Goal: Information Seeking & Learning: Check status

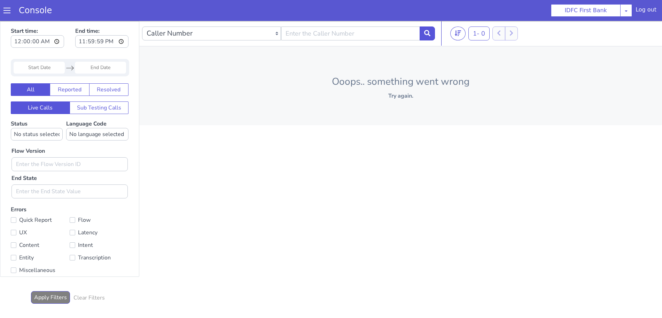
click at [6, 13] on span at bounding box center [6, 10] width 7 height 7
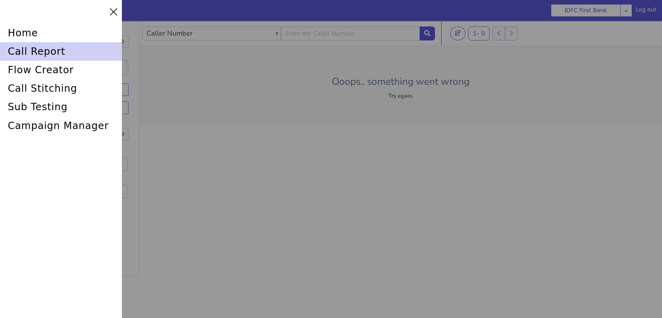
click at [30, 49] on div "call report" at bounding box center [61, 51] width 122 height 18
click at [52, 50] on div "call report" at bounding box center [61, 51] width 122 height 18
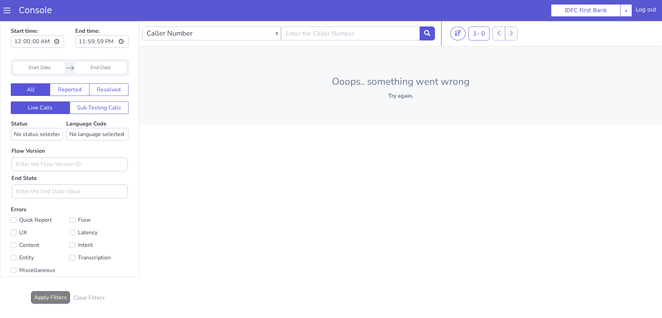
click at [10, 12] on link "Console" at bounding box center [35, 11] width 50 height 10
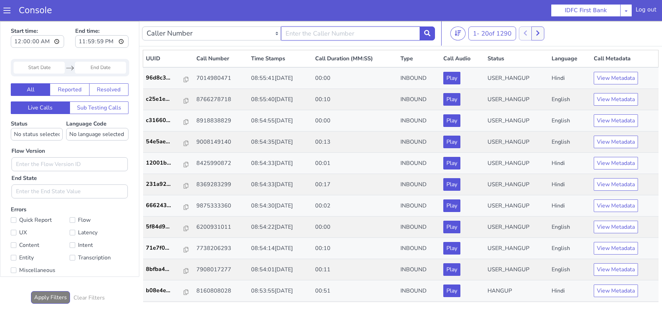
click at [387, 32] on input "text" at bounding box center [350, 33] width 139 height 14
type input "6352248031"
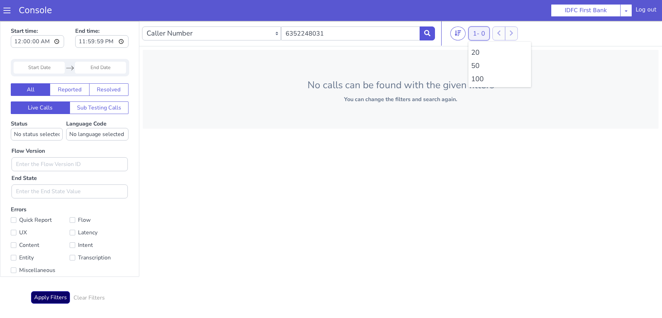
click at [473, 35] on button "1 - 0" at bounding box center [479, 33] width 21 height 14
click at [479, 76] on li "100" at bounding box center [499, 79] width 57 height 10
click at [424, 31] on button at bounding box center [427, 33] width 15 height 14
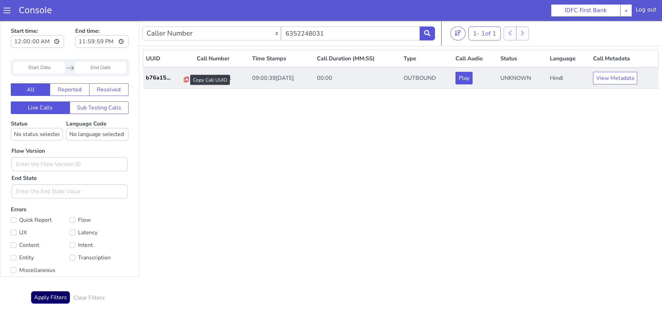
click at [184, 78] on icon at bounding box center [186, 80] width 5 height 6
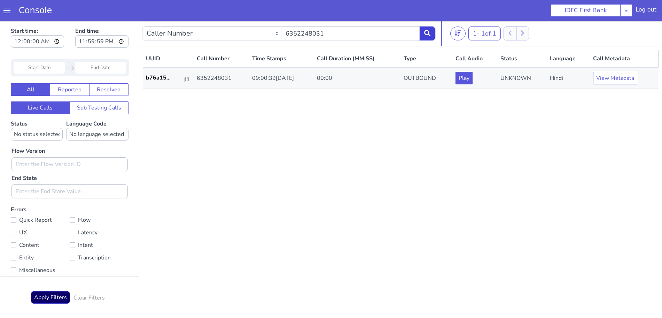
click at [434, 29] on button at bounding box center [427, 33] width 15 height 14
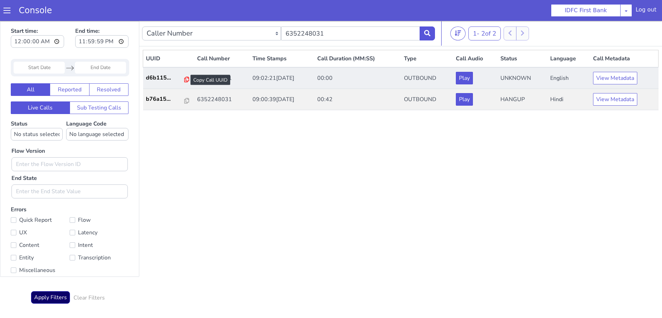
click at [184, 78] on icon at bounding box center [186, 80] width 5 height 6
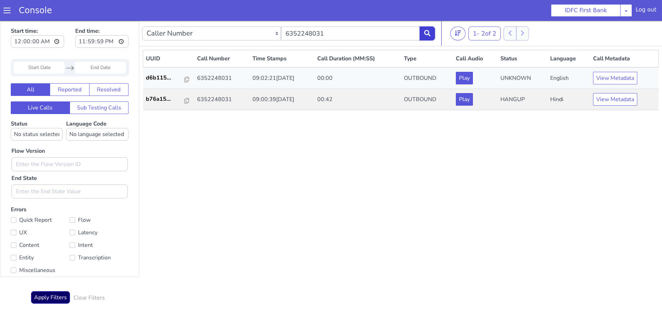
click at [432, 33] on button at bounding box center [427, 33] width 15 height 14
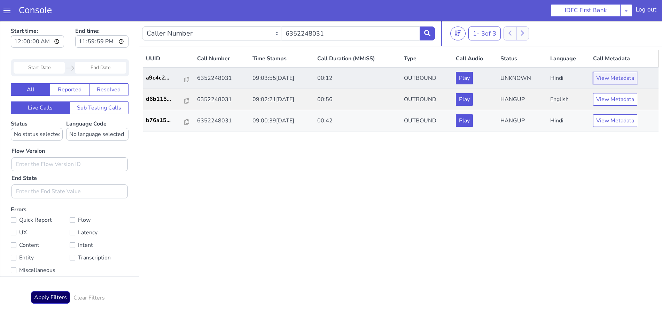
click at [627, 75] on button "View Metadata" at bounding box center [615, 78] width 44 height 13
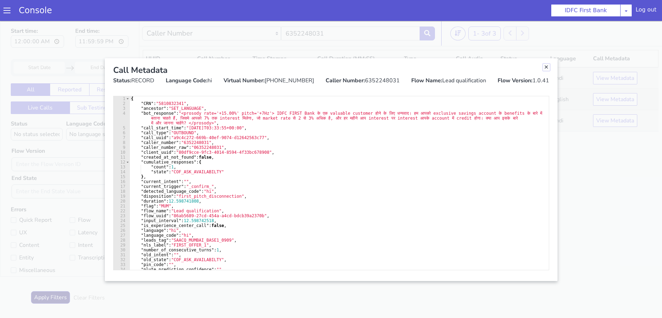
click at [545, 68] on link "Close" at bounding box center [546, 67] width 7 height 7
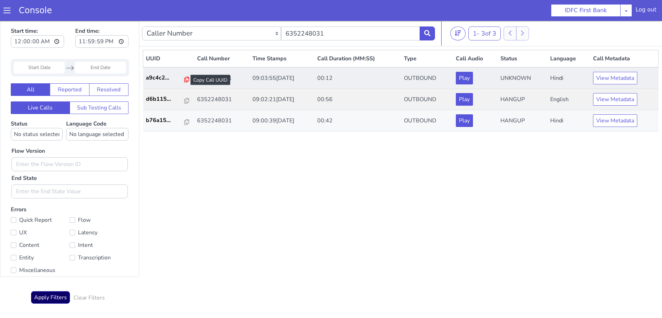
click at [185, 77] on icon at bounding box center [186, 80] width 5 height 6
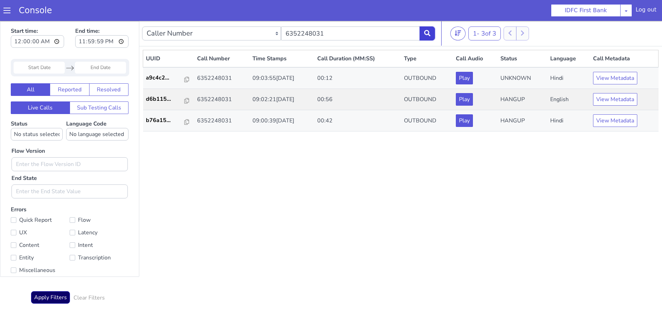
click at [429, 31] on icon at bounding box center [427, 33] width 6 height 6
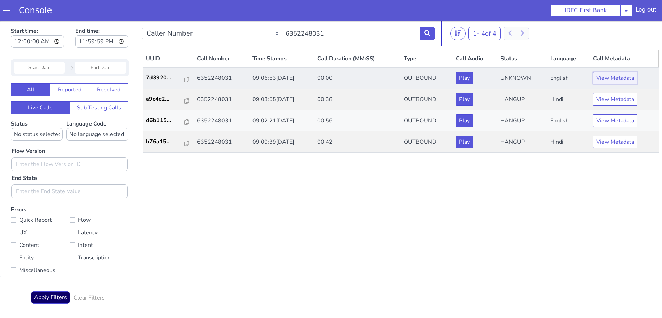
click at [620, 78] on button "View Metadata" at bounding box center [615, 78] width 44 height 13
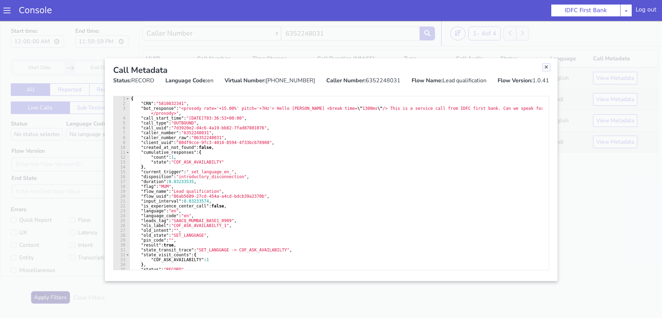
click at [548, 67] on link "Close" at bounding box center [546, 67] width 7 height 7
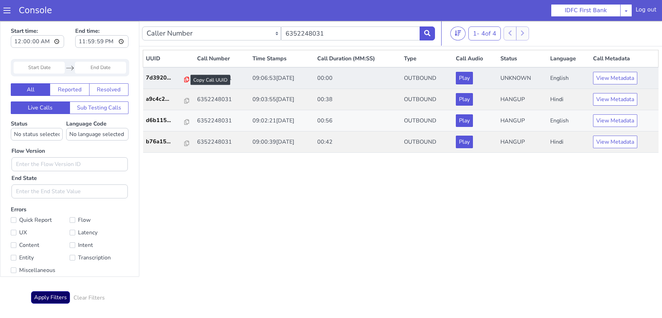
click at [184, 80] on icon at bounding box center [186, 80] width 5 height 6
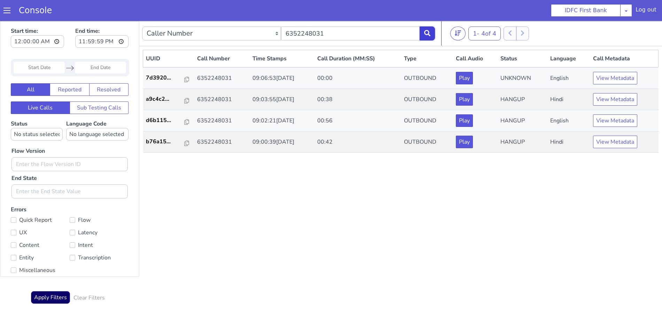
click at [434, 32] on button at bounding box center [427, 33] width 15 height 14
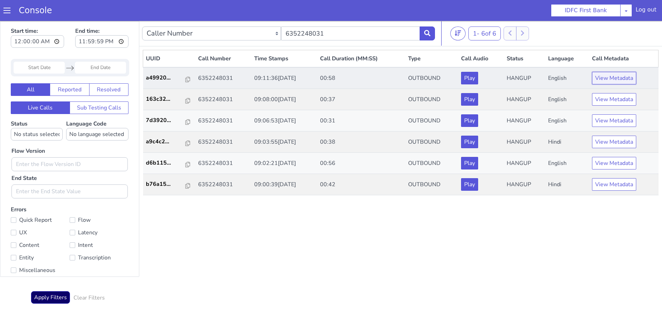
click at [619, 79] on button "View Metadata" at bounding box center [614, 78] width 44 height 13
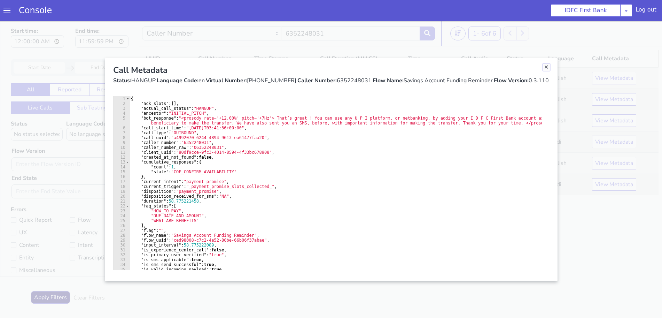
click at [545, 66] on link "Close" at bounding box center [546, 67] width 7 height 7
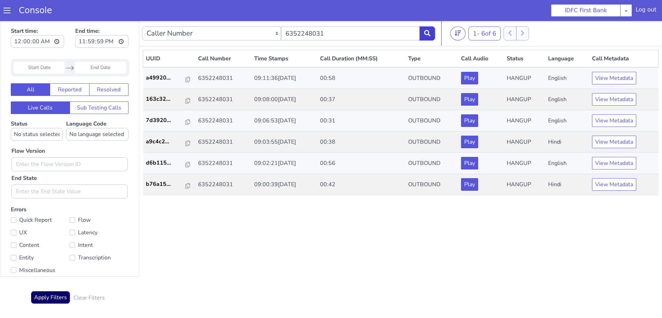
click at [430, 38] on button at bounding box center [427, 33] width 15 height 14
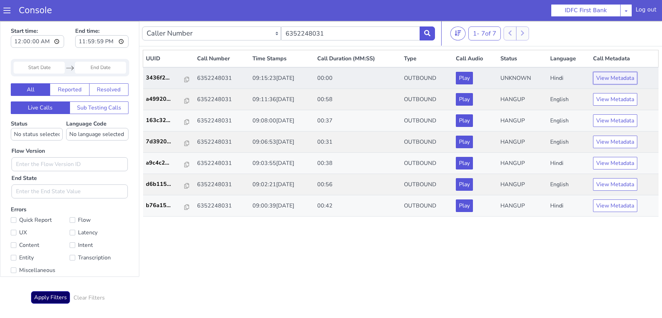
click at [627, 79] on button "View Metadata" at bounding box center [615, 78] width 44 height 13
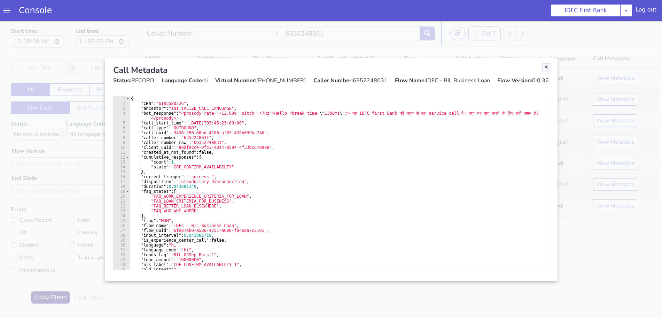
click at [546, 65] on link "Close" at bounding box center [546, 67] width 7 height 7
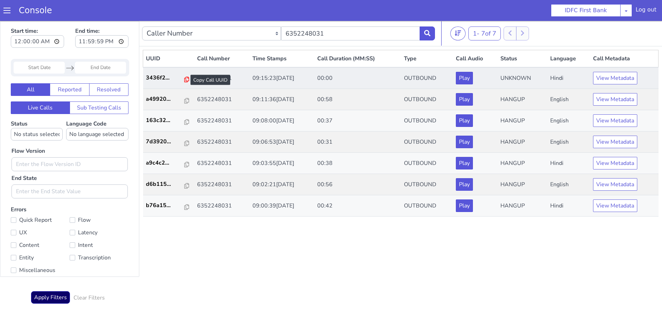
click at [184, 80] on icon at bounding box center [186, 80] width 5 height 6
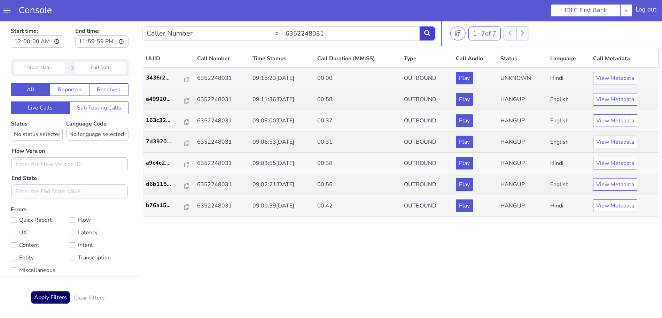
click at [424, 33] on icon at bounding box center [427, 33] width 6 height 6
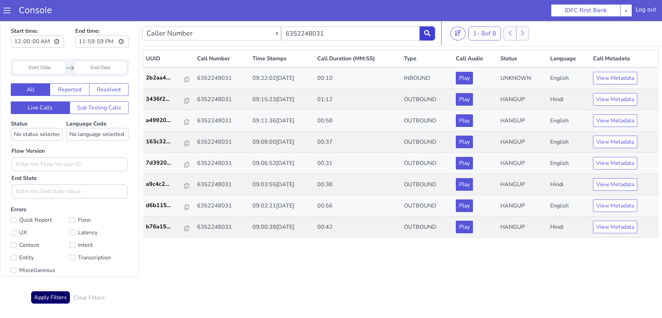
click at [428, 32] on icon at bounding box center [427, 33] width 6 height 6
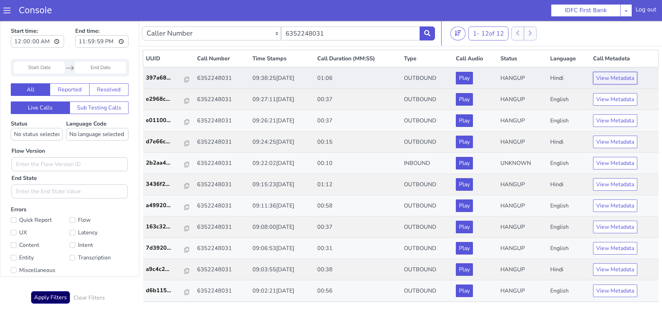
click at [596, 80] on button "View Metadata" at bounding box center [615, 78] width 44 height 13
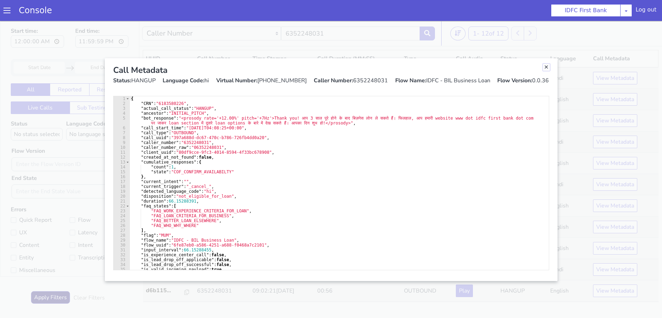
click at [543, 67] on link "Close" at bounding box center [546, 67] width 7 height 7
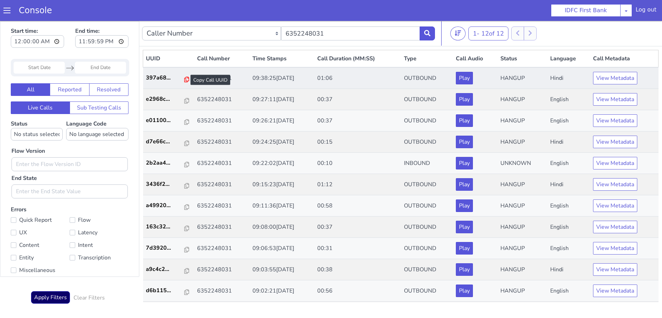
click at [184, 80] on icon at bounding box center [186, 80] width 5 height 6
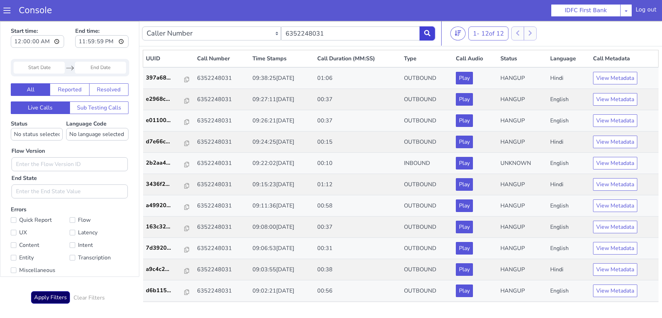
click at [428, 32] on icon at bounding box center [427, 33] width 6 height 6
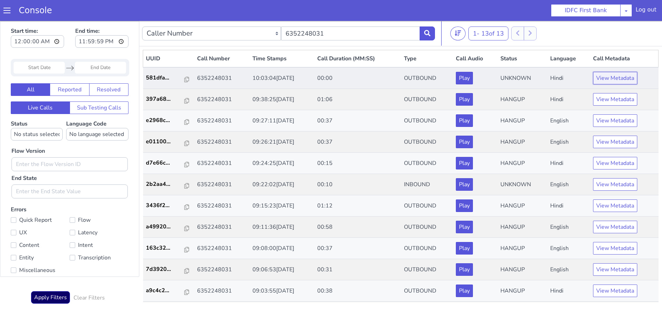
click at [606, 73] on button "View Metadata" at bounding box center [615, 78] width 44 height 13
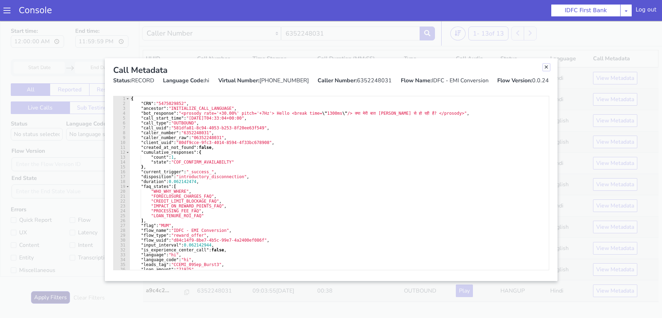
click at [546, 68] on link "Close" at bounding box center [546, 67] width 7 height 7
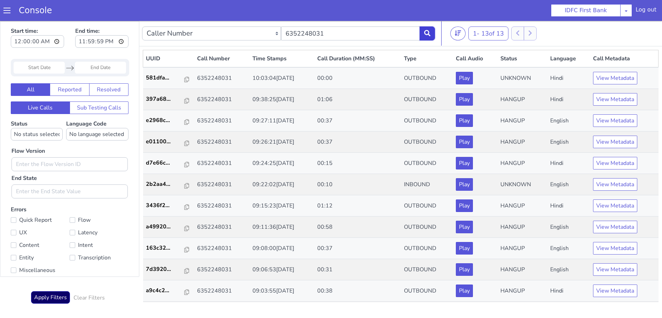
click at [425, 30] on icon at bounding box center [427, 33] width 6 height 6
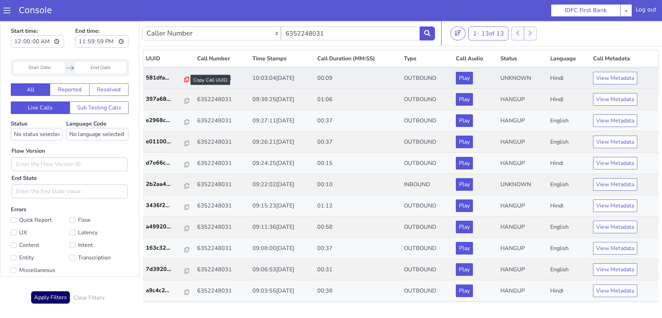
click at [184, 79] on icon at bounding box center [186, 80] width 5 height 6
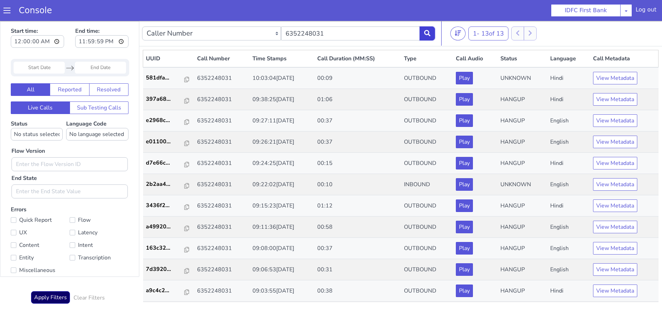
click at [425, 33] on icon at bounding box center [427, 33] width 6 height 6
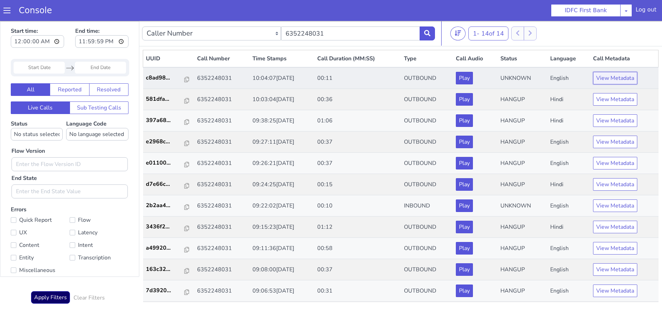
click at [606, 77] on button "View Metadata" at bounding box center [615, 78] width 44 height 13
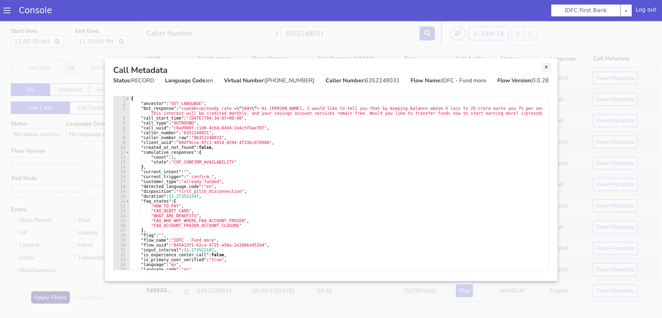
click at [546, 65] on link "Close" at bounding box center [546, 67] width 7 height 7
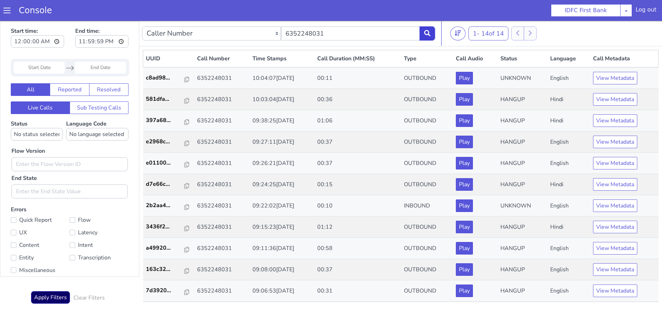
click at [431, 35] on icon at bounding box center [427, 33] width 6 height 6
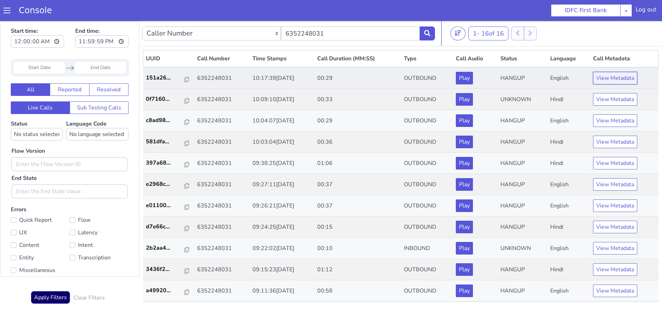
click at [608, 80] on button "View Metadata" at bounding box center [615, 78] width 44 height 13
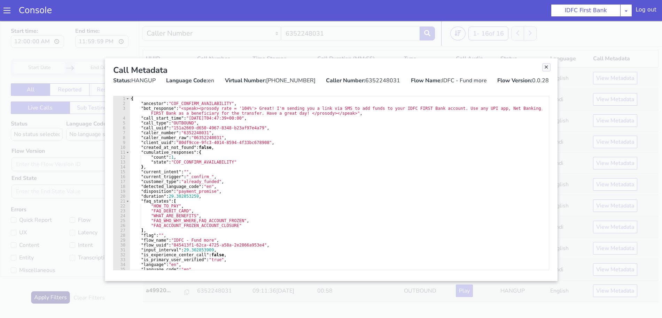
click at [547, 68] on link "Close" at bounding box center [546, 67] width 7 height 7
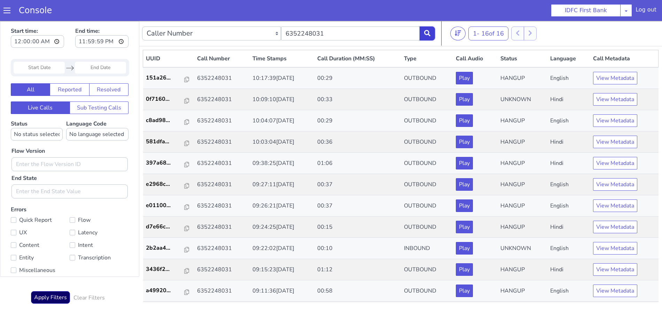
click at [428, 32] on icon at bounding box center [427, 33] width 6 height 6
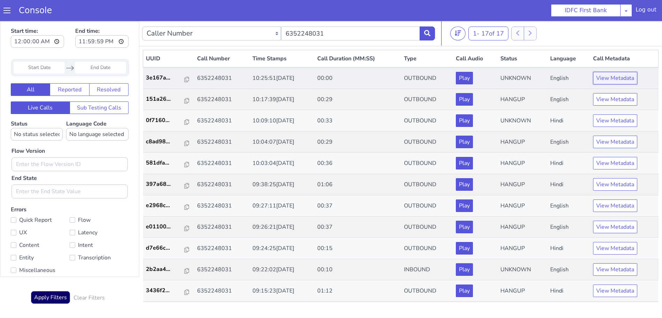
click at [597, 78] on button "View Metadata" at bounding box center [615, 78] width 44 height 13
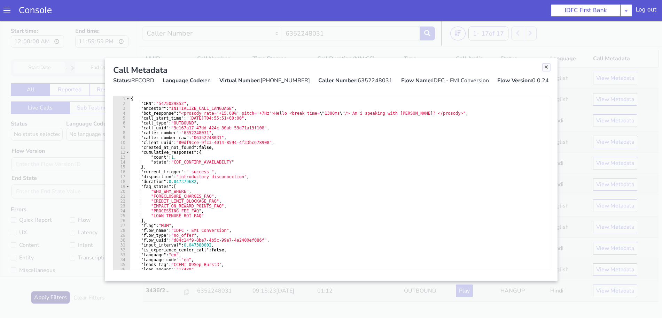
click at [546, 66] on link "Close" at bounding box center [546, 67] width 7 height 7
click at [546, 66] on th "Status" at bounding box center [522, 58] width 49 height 17
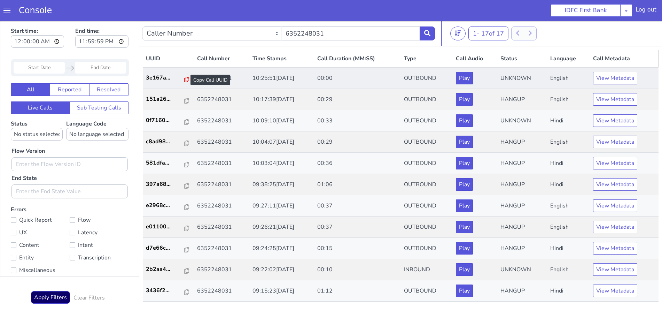
click at [184, 79] on icon at bounding box center [186, 80] width 5 height 6
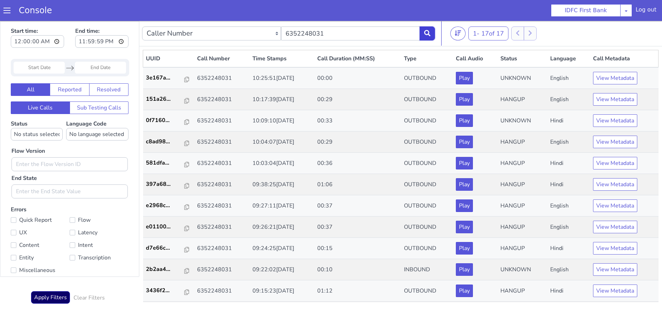
click at [431, 30] on icon at bounding box center [427, 33] width 6 height 6
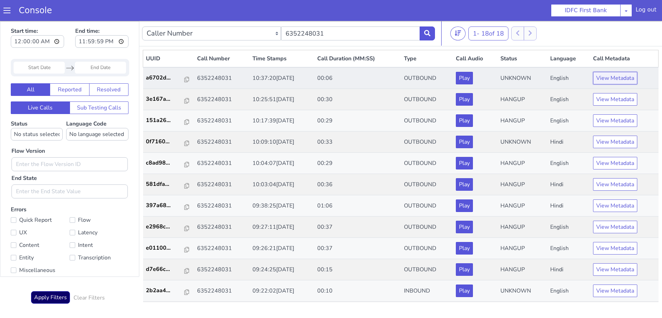
click at [617, 76] on button "View Metadata" at bounding box center [615, 78] width 44 height 13
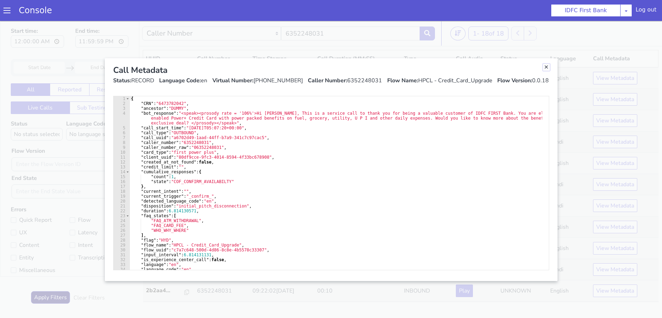
click at [546, 67] on link "Close" at bounding box center [546, 67] width 7 height 7
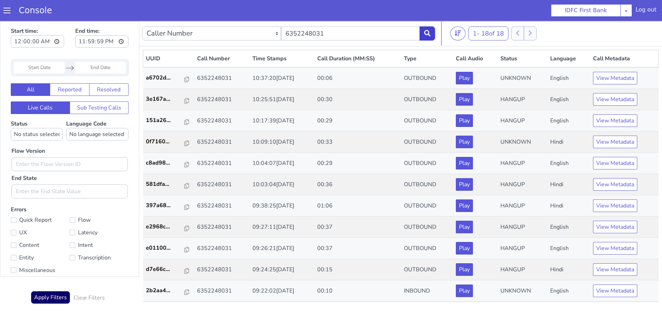
click at [423, 32] on button at bounding box center [427, 33] width 15 height 14
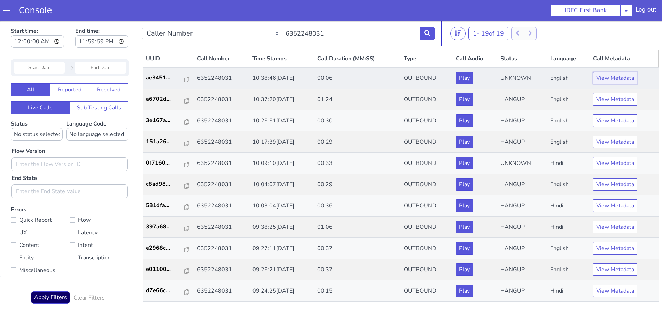
click at [602, 80] on button "View Metadata" at bounding box center [615, 78] width 44 height 13
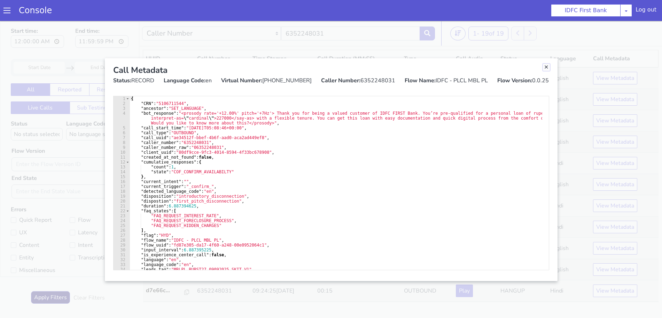
click at [547, 67] on link "Close" at bounding box center [546, 67] width 7 height 7
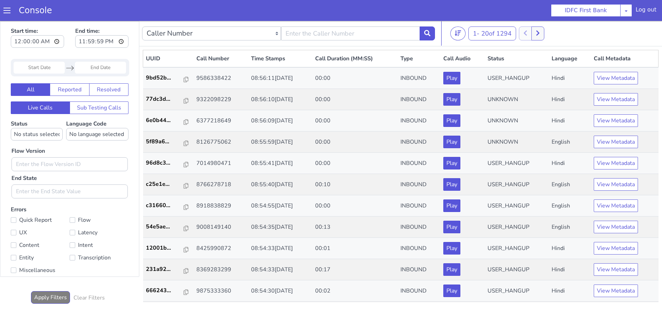
click at [6, 8] on span at bounding box center [6, 10] width 7 height 7
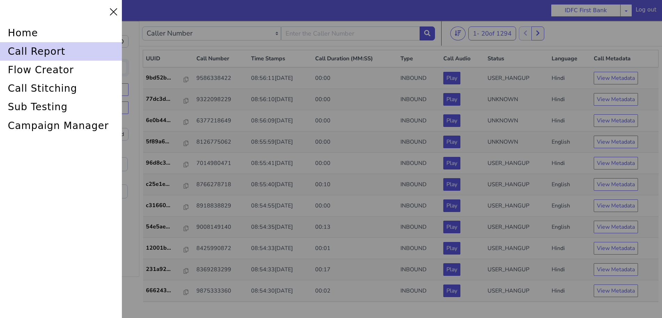
click at [30, 46] on div "call report" at bounding box center [61, 51] width 122 height 18
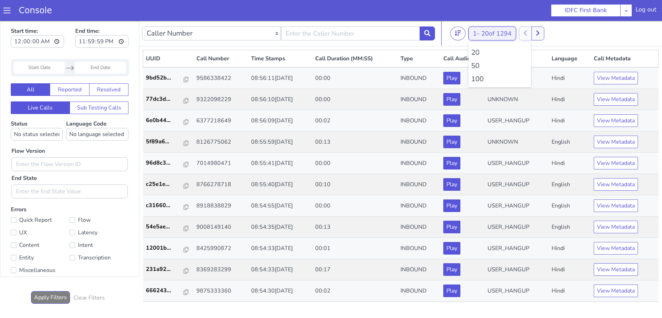
click at [491, 31] on span "20 of 1294" at bounding box center [496, 33] width 30 height 8
click at [480, 79] on li "100" at bounding box center [499, 79] width 57 height 10
drag, startPoint x: 657, startPoint y: 114, endPoint x: 667, endPoint y: 84, distance: 31.8
click at [575, 40] on nav "Caller Number Call UUID Custom Parameter 1 - 100 of 1294 20 50 100" at bounding box center [400, 33] width 523 height 25
click at [426, 37] on button at bounding box center [427, 33] width 15 height 14
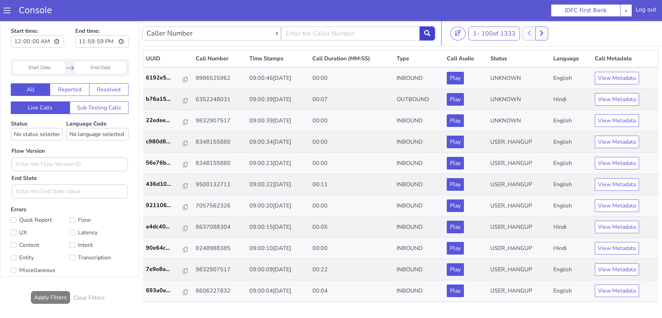
click at [426, 37] on button at bounding box center [427, 33] width 15 height 14
click at [431, 33] on button at bounding box center [427, 33] width 15 height 14
